Goal: Find specific page/section: Find specific page/section

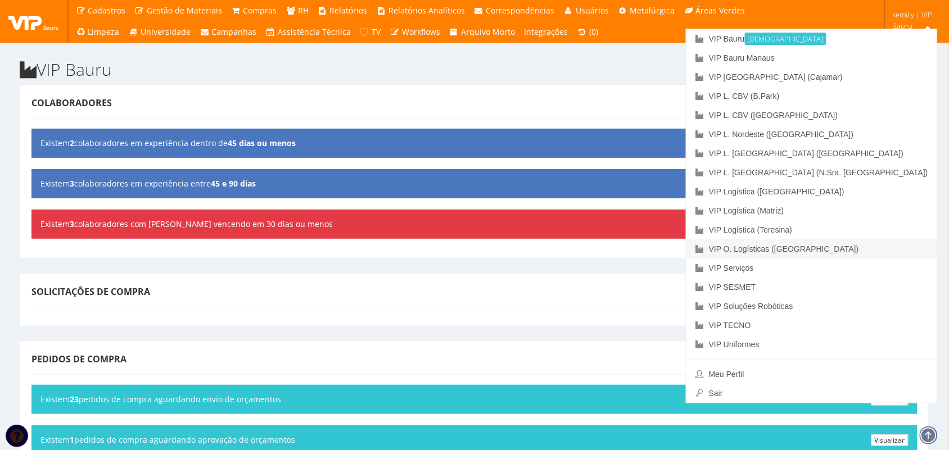
click at [889, 248] on link "VIP O. Logísticas ([GEOGRAPHIC_DATA])" at bounding box center [811, 248] width 251 height 19
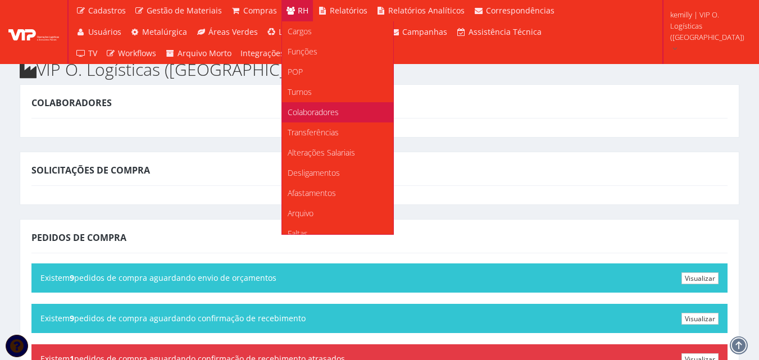
click at [297, 114] on span "Colaboradores" at bounding box center [313, 112] width 51 height 11
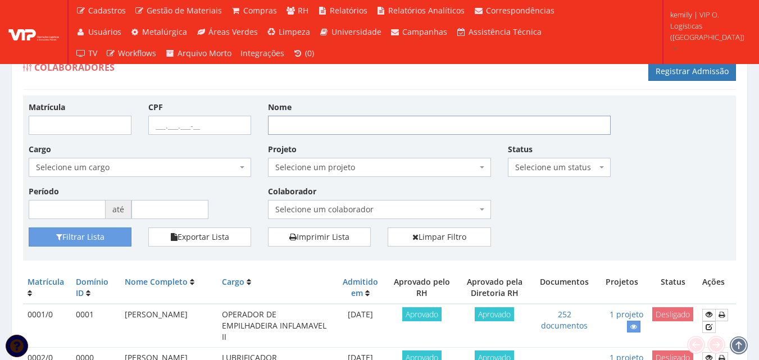
click at [330, 121] on input "Nome" at bounding box center [439, 125] width 343 height 19
type input "JOSENALDO"
click at [89, 243] on button "Filtrar Lista" at bounding box center [80, 237] width 103 height 19
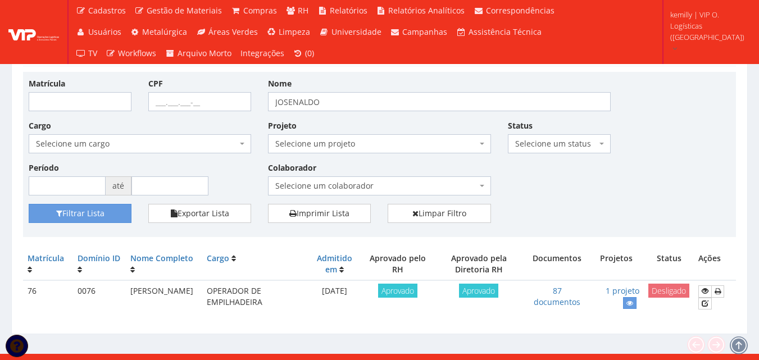
scroll to position [36, 0]
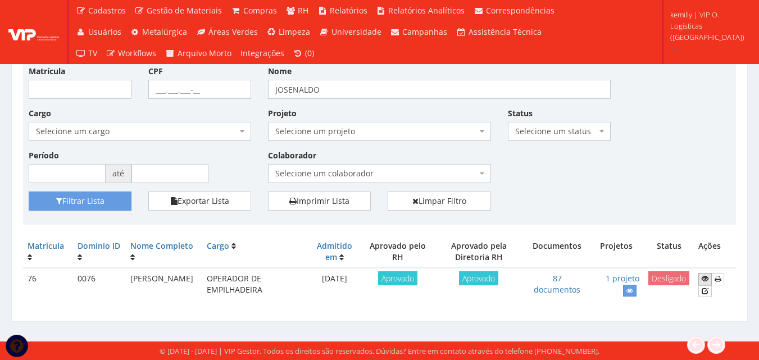
click at [704, 280] on icon at bounding box center [705, 279] width 7 height 8
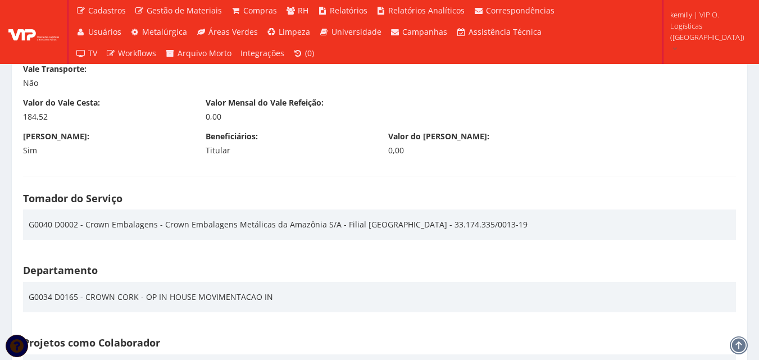
scroll to position [1686, 0]
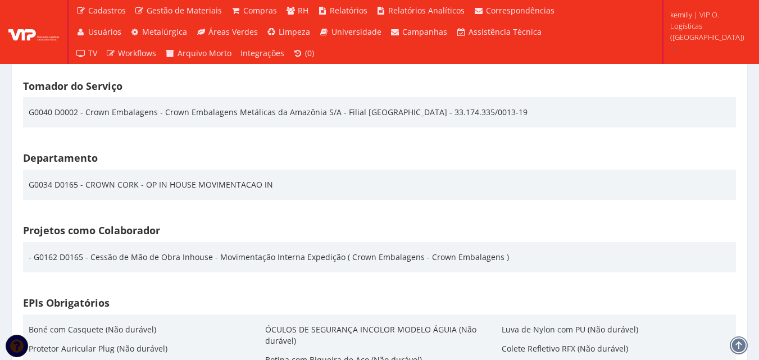
click at [107, 141] on div "Tomador do Serviço G0040 D0002 - Crown Embalagens - Crown Embalagens Metálicas …" at bounding box center [380, 111] width 730 height 72
drag, startPoint x: 86, startPoint y: 110, endPoint x: 155, endPoint y: 112, distance: 69.1
click at [155, 112] on div "G0040 D0002 - Crown Embalagens - Crown Embalagens Metálicas da Amazônia S/A - F…" at bounding box center [278, 112] width 499 height 19
copy div "Crown Embalagens"
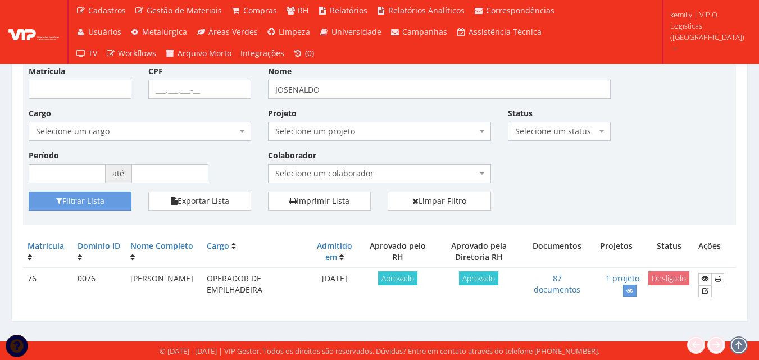
scroll to position [36, 0]
click at [120, 84] on input "Matrícula" at bounding box center [80, 89] width 103 height 19
drag, startPoint x: 348, startPoint y: 84, endPoint x: 196, endPoint y: 95, distance: 152.7
click at [198, 96] on div "Matrícula CPF Nome JOSENALDO Cargo Selecione um cargo G1533 D0005 - 3421-05 - A…" at bounding box center [379, 128] width 719 height 126
type input "patrizio"
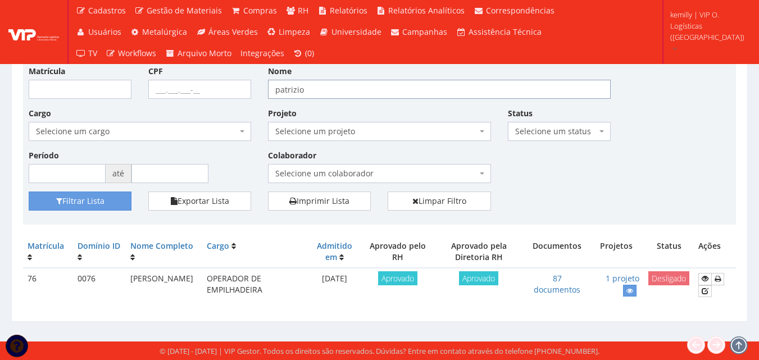
click at [29, 192] on button "Filtrar Lista" at bounding box center [80, 201] width 103 height 19
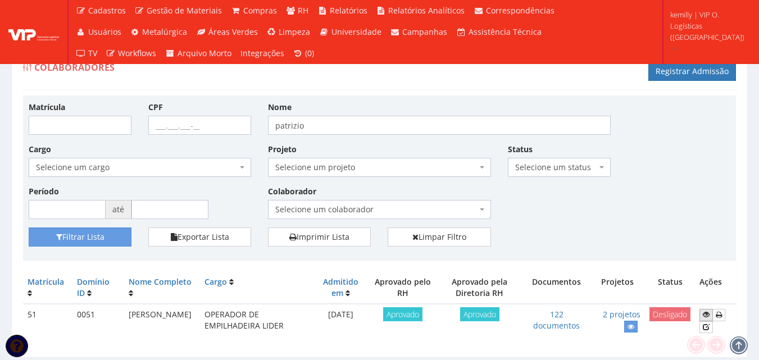
click at [705, 316] on icon at bounding box center [706, 315] width 7 height 8
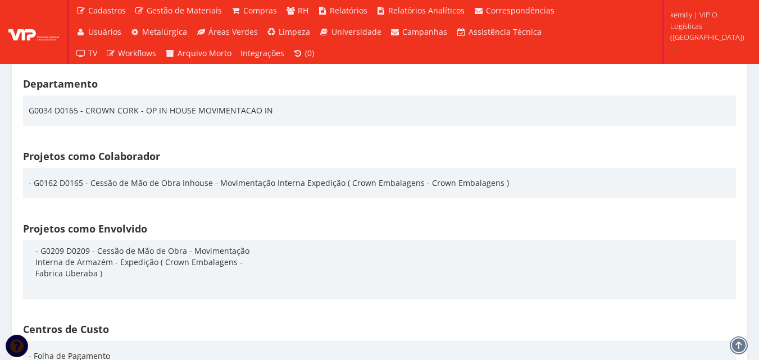
scroll to position [1798, 0]
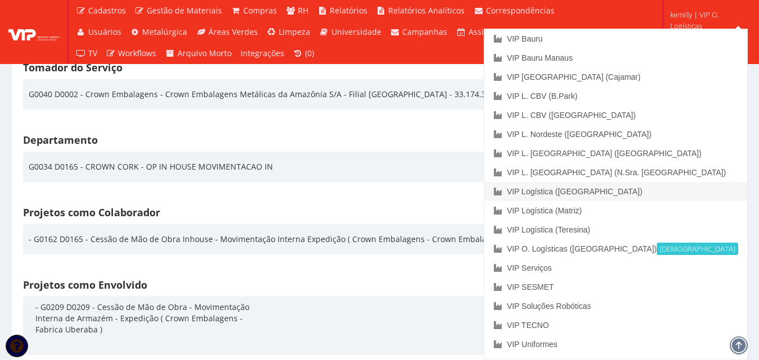
click at [690, 189] on link "VIP Logística ([GEOGRAPHIC_DATA])" at bounding box center [615, 191] width 263 height 19
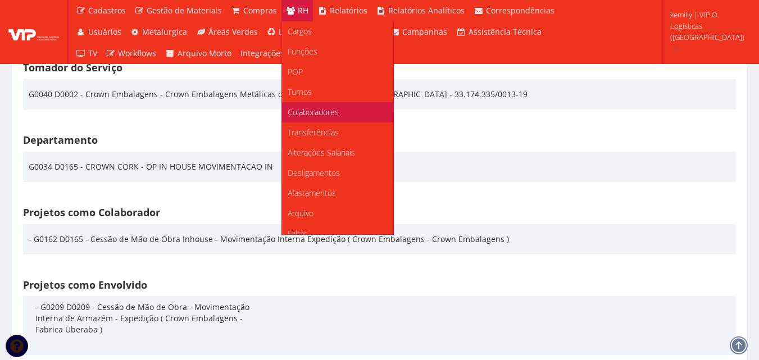
click at [300, 107] on span "Colaboradores" at bounding box center [313, 112] width 51 height 11
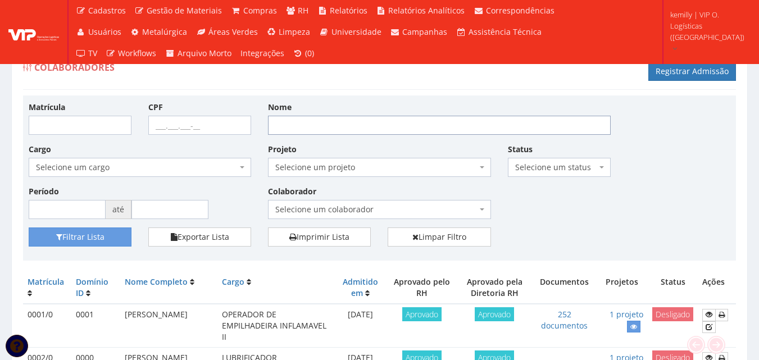
click at [317, 120] on input "Nome" at bounding box center [439, 125] width 343 height 19
type input "maycon"
click at [29, 228] on button "Filtrar Lista" at bounding box center [80, 237] width 103 height 19
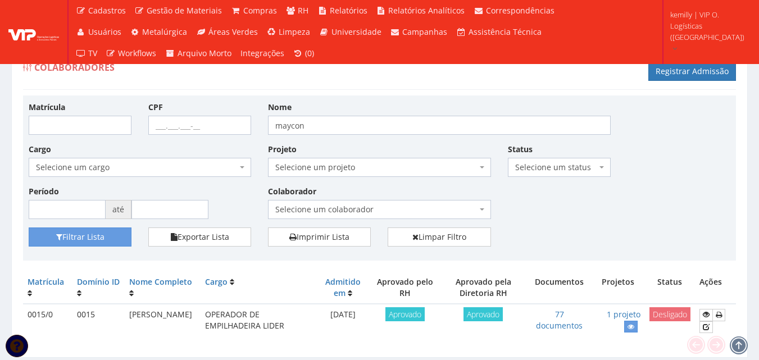
scroll to position [36, 0]
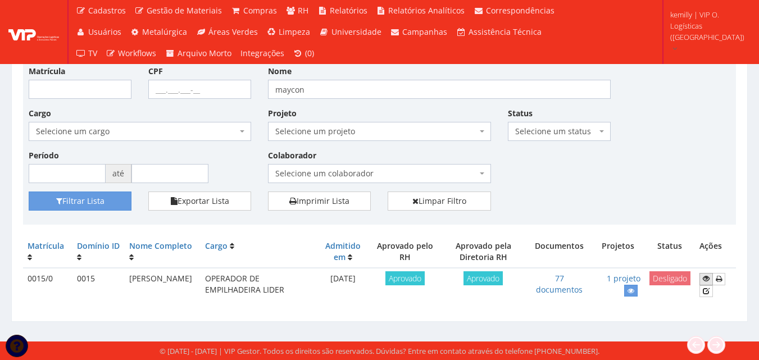
click at [708, 275] on icon at bounding box center [706, 279] width 7 height 8
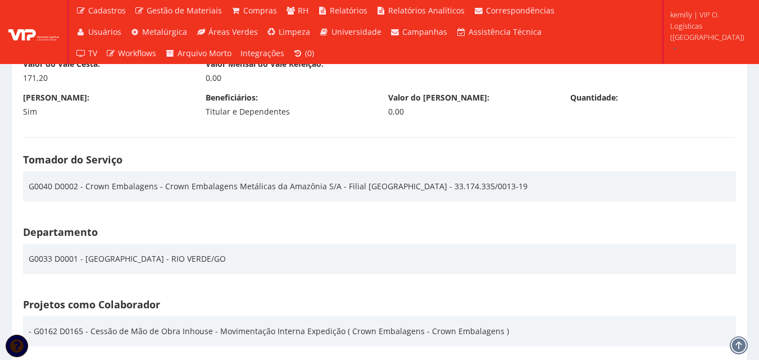
scroll to position [1630, 0]
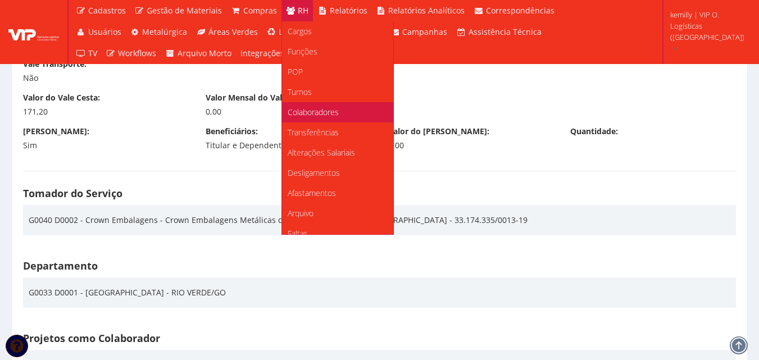
click at [305, 109] on span "Colaboradores" at bounding box center [313, 112] width 51 height 11
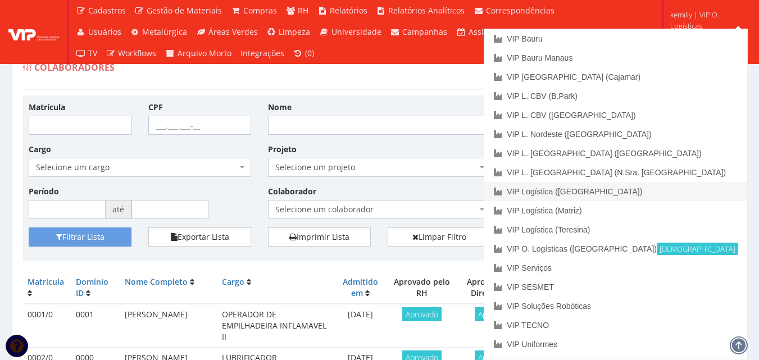
click at [692, 197] on link "VIP Logística ([GEOGRAPHIC_DATA])" at bounding box center [615, 191] width 263 height 19
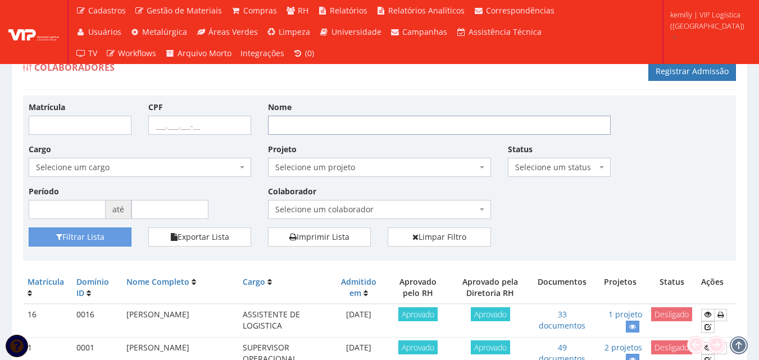
click at [332, 121] on input "Nome" at bounding box center [439, 125] width 343 height 19
type input "maycon"
click at [29, 228] on button "Filtrar Lista" at bounding box center [80, 237] width 103 height 19
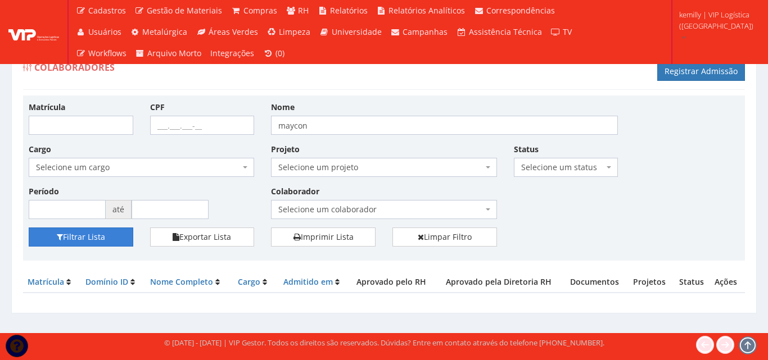
click at [96, 239] on button "Filtrar Lista" at bounding box center [81, 237] width 105 height 19
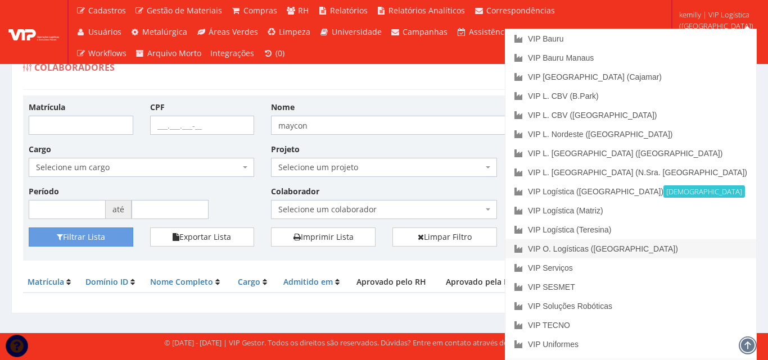
click at [695, 251] on link "VIP O. Logísticas ([GEOGRAPHIC_DATA])" at bounding box center [630, 248] width 251 height 19
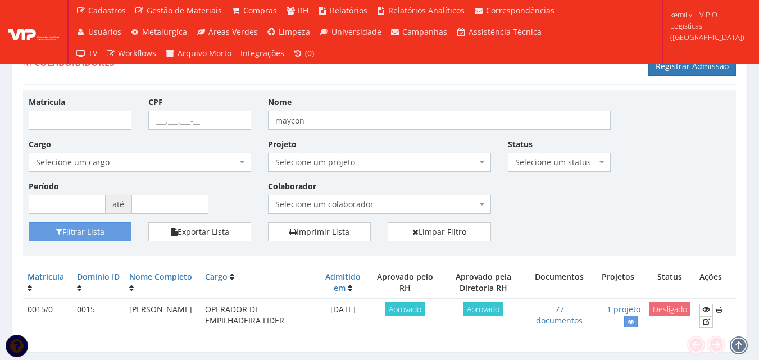
scroll to position [36, 0]
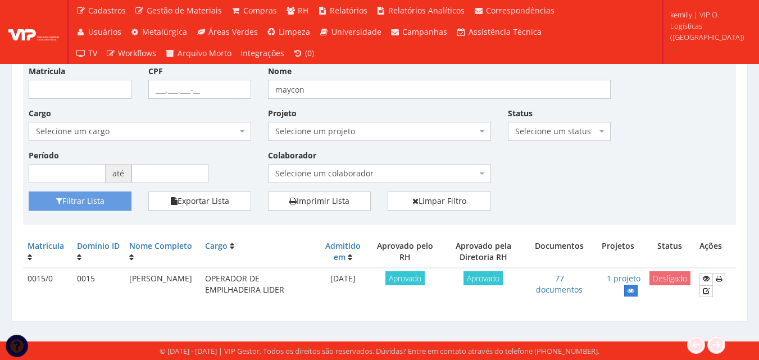
click at [631, 288] on icon at bounding box center [631, 291] width 7 height 8
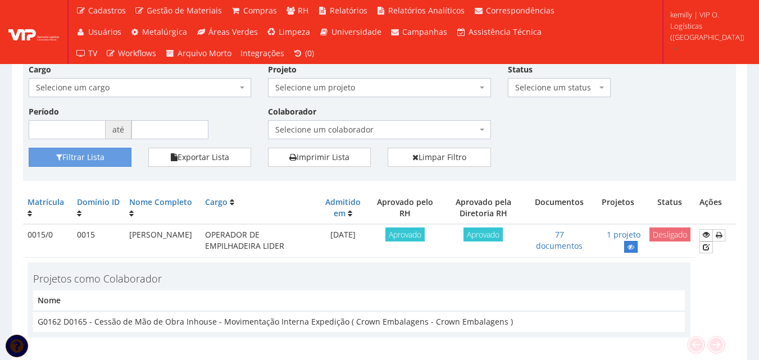
scroll to position [92, 0]
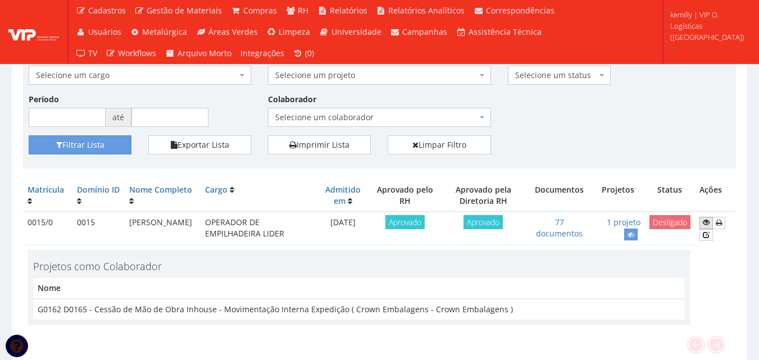
click at [703, 227] on link at bounding box center [706, 223] width 13 height 12
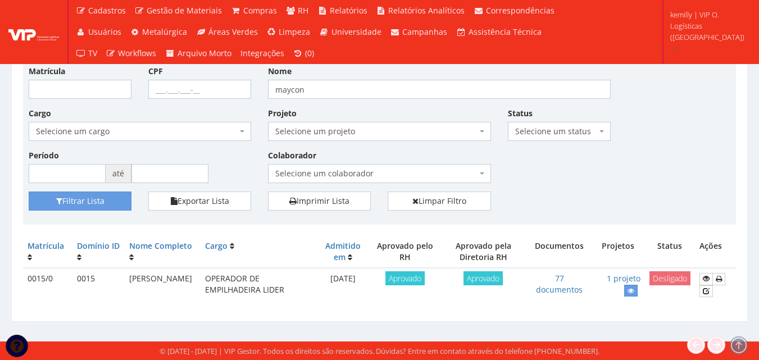
scroll to position [36, 0]
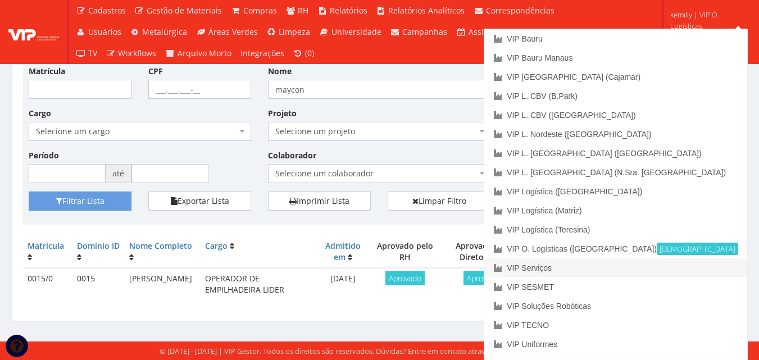
click at [628, 262] on link "VIP Serviços" at bounding box center [615, 268] width 263 height 19
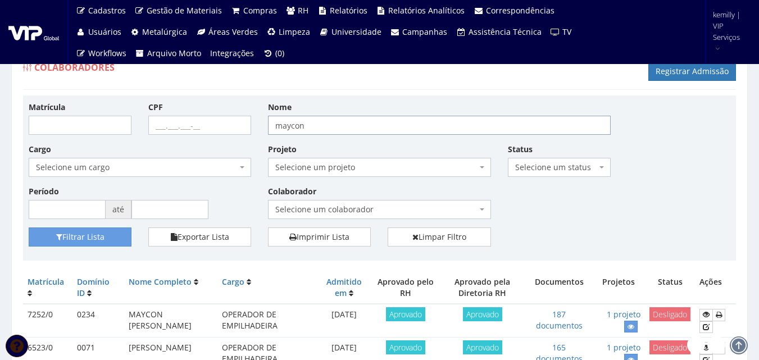
drag, startPoint x: 457, startPoint y: 125, endPoint x: 246, endPoint y: 126, distance: 211.3
click at [246, 126] on div "Matrícula CPF Nome maycon Cargo Selecione um cargo G0610 D0029 - 4110-05 - AGEN…" at bounding box center [379, 164] width 719 height 126
type input "[PERSON_NAME]"
click at [29, 228] on button "Filtrar Lista" at bounding box center [80, 237] width 103 height 19
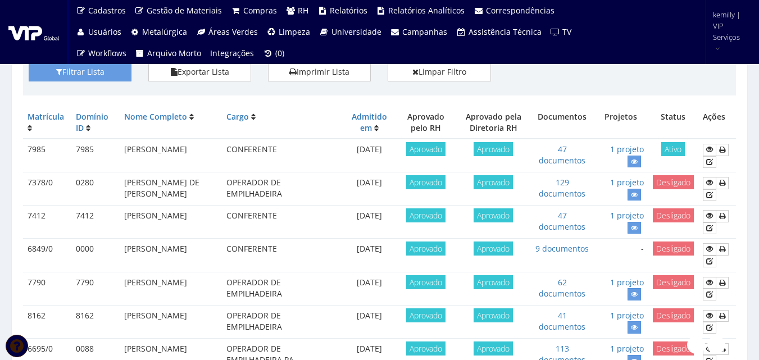
scroll to position [112, 0]
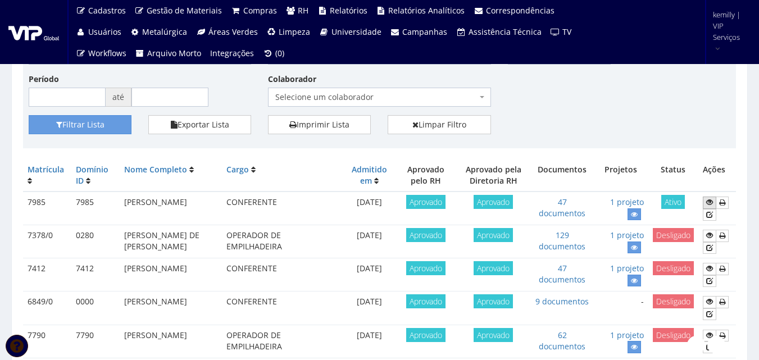
click at [711, 202] on icon at bounding box center [709, 202] width 7 height 8
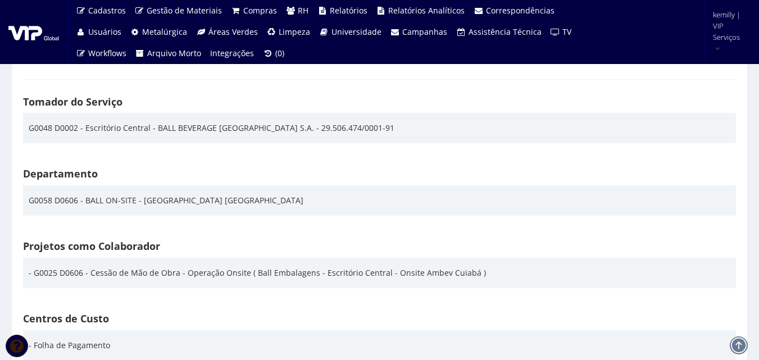
scroll to position [1629, 0]
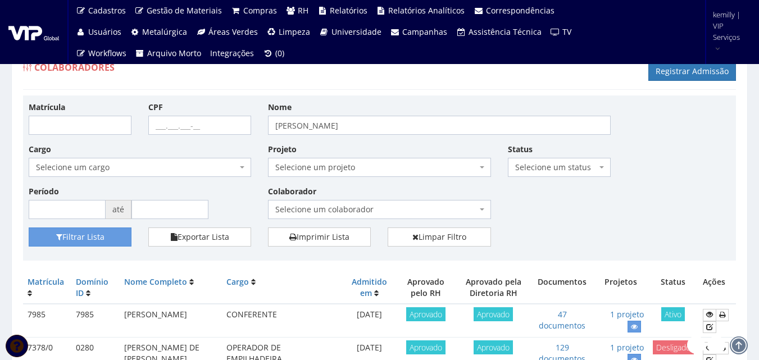
scroll to position [112, 0]
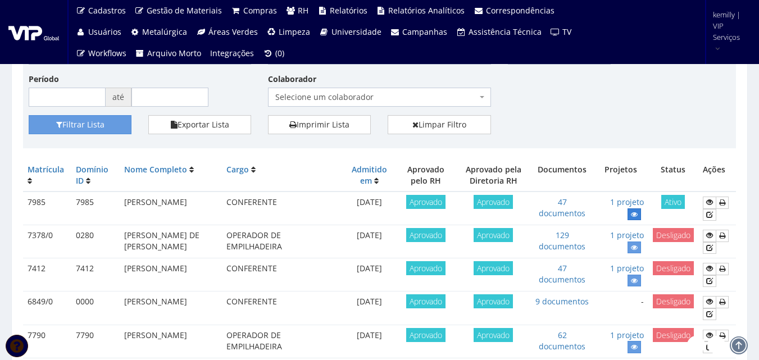
click at [630, 210] on link at bounding box center [634, 215] width 13 height 12
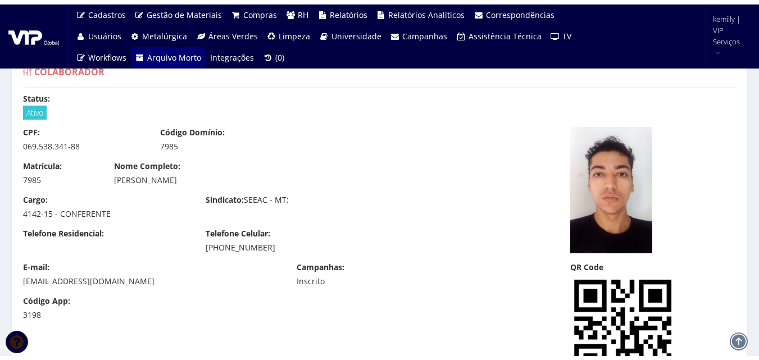
scroll to position [1628, 0]
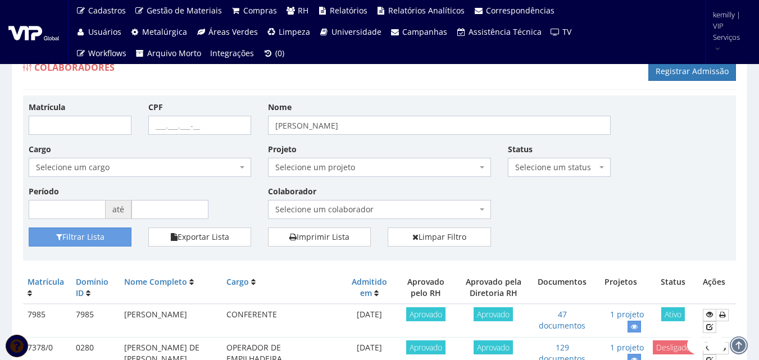
scroll to position [112, 0]
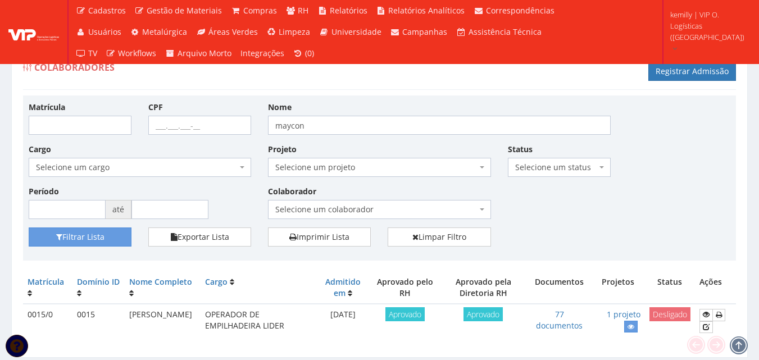
scroll to position [36, 0]
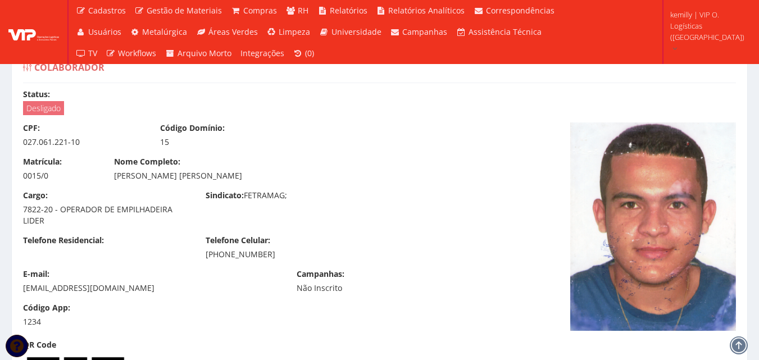
scroll to position [1630, 0]
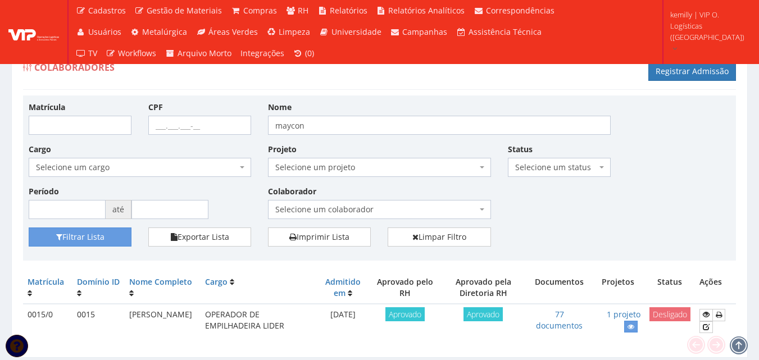
scroll to position [36, 0]
click at [702, 318] on link at bounding box center [706, 315] width 13 height 12
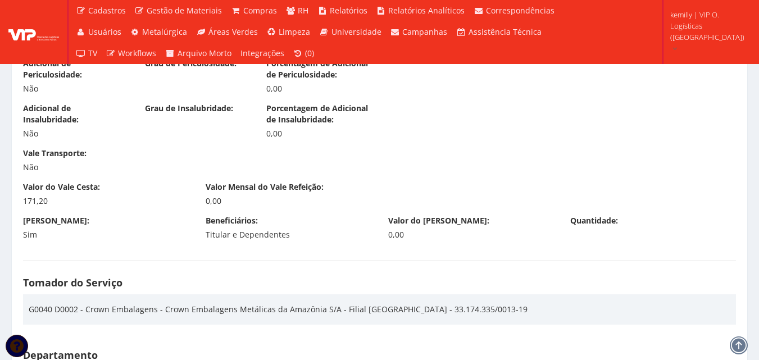
scroll to position [1686, 0]
